Goal: Transaction & Acquisition: Purchase product/service

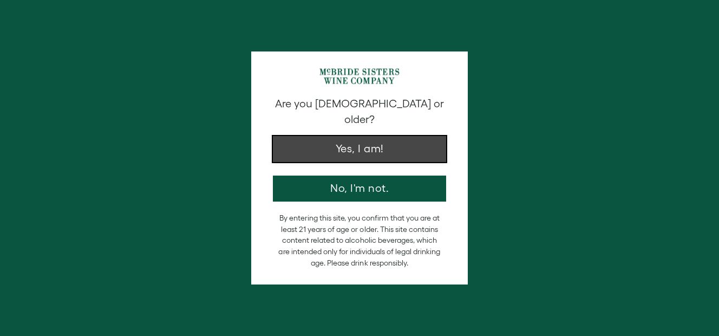
click at [374, 136] on button "Yes, I am!" at bounding box center [359, 149] width 173 height 26
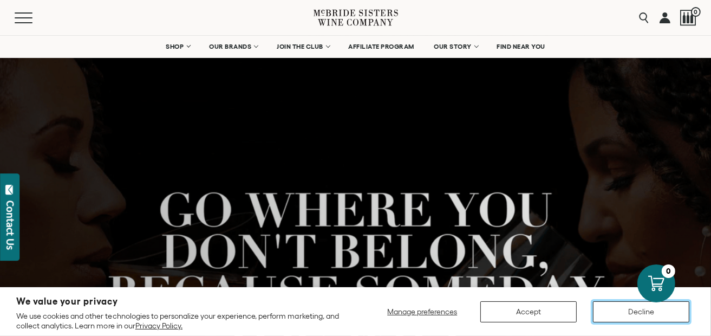
click at [599, 318] on button "Decline" at bounding box center [641, 311] width 96 height 21
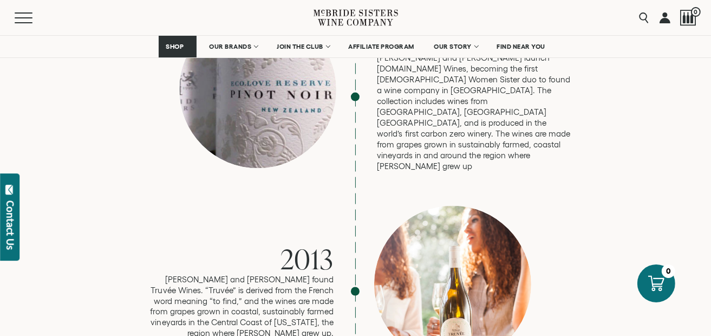
scroll to position [1533, 0]
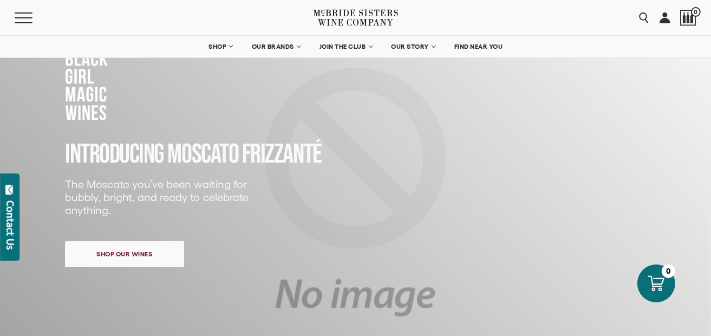
scroll to position [54, 0]
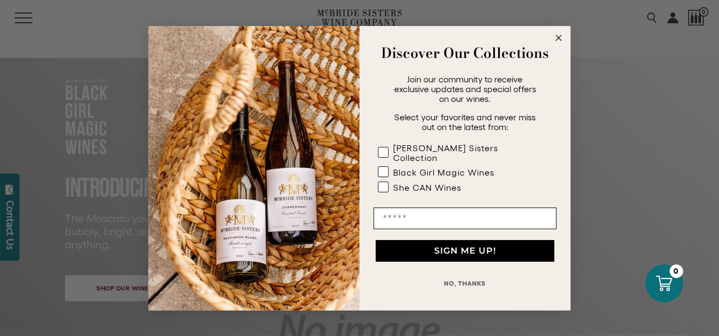
click at [560, 41] on icon "Close dialog" at bounding box center [558, 37] width 5 height 5
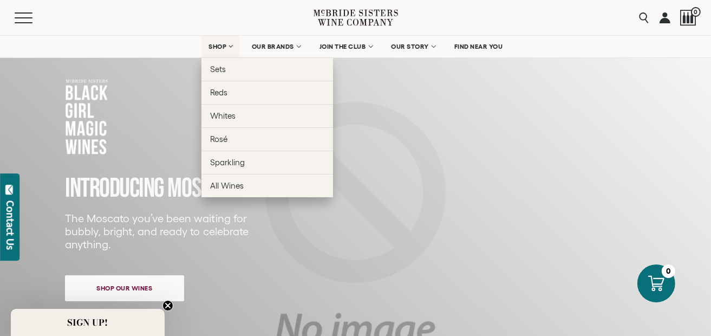
click at [221, 53] on link "SHOP" at bounding box center [220, 47] width 38 height 22
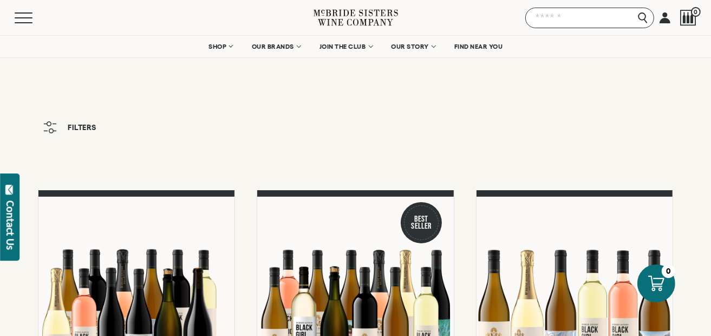
click at [640, 23] on input "Search" at bounding box center [589, 18] width 129 height 21
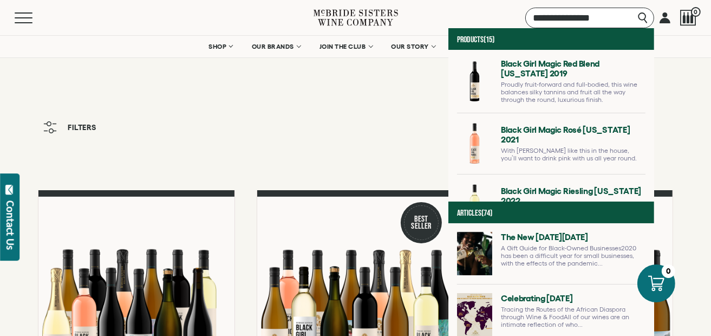
type input "**********"
